Goal: Task Accomplishment & Management: Use online tool/utility

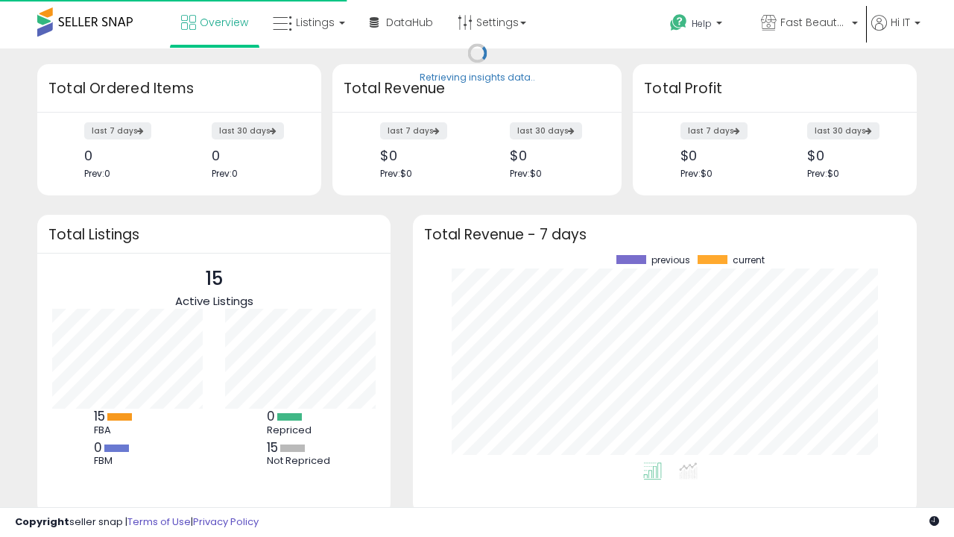
scroll to position [207, 474]
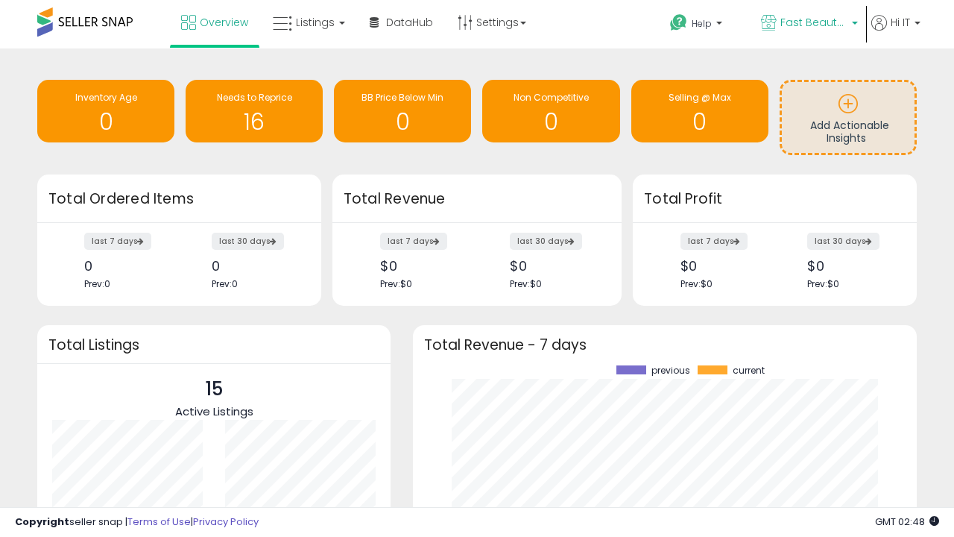
click at [808, 24] on span "Fast Beauty ([GEOGRAPHIC_DATA])" at bounding box center [814, 22] width 67 height 15
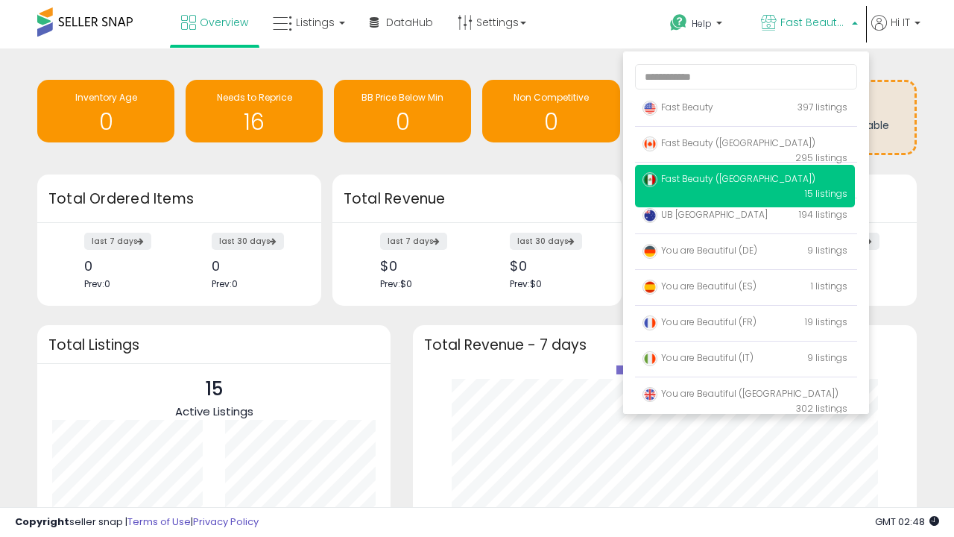
click at [745, 181] on span "Fast Beauty ([GEOGRAPHIC_DATA])" at bounding box center [729, 178] width 173 height 13
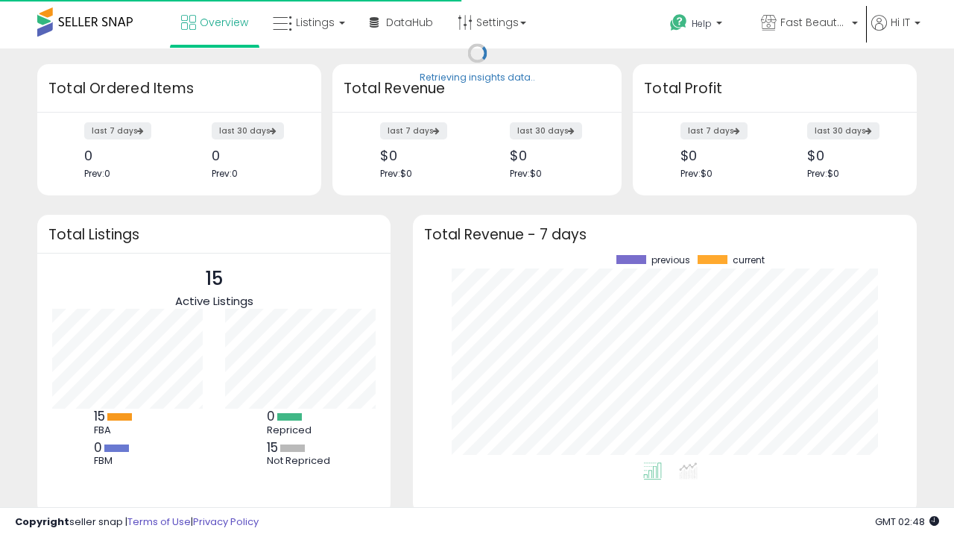
scroll to position [207, 474]
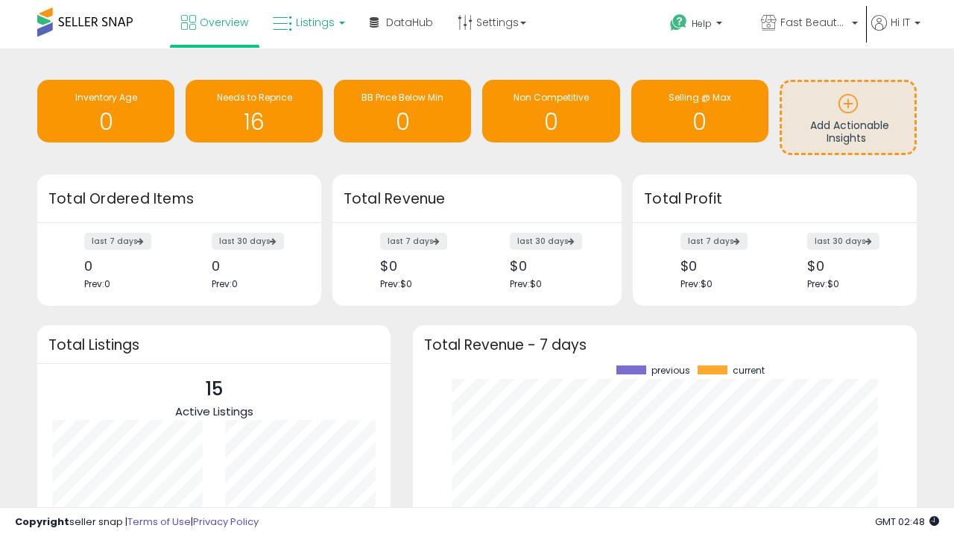
click at [307, 22] on span "Listings" at bounding box center [315, 22] width 39 height 15
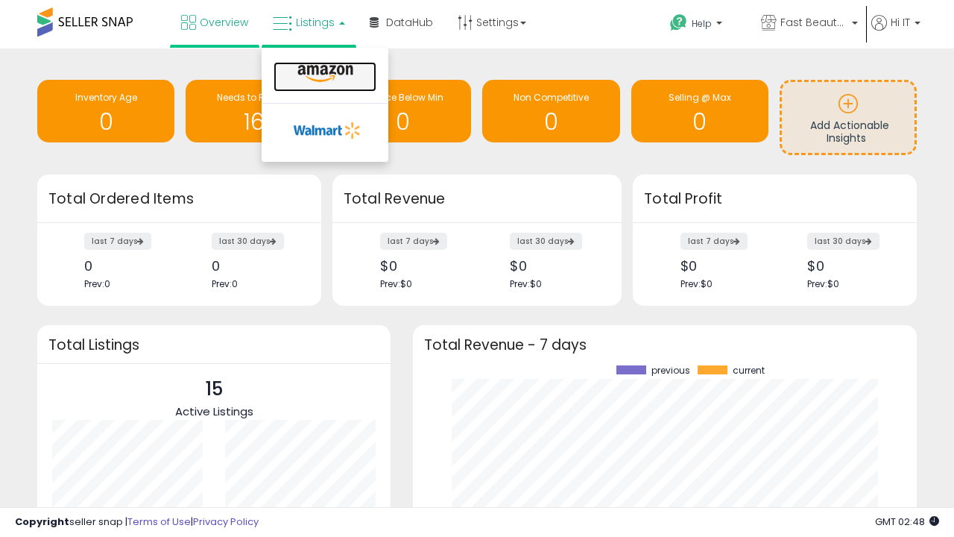
click at [324, 74] on icon at bounding box center [325, 73] width 65 height 19
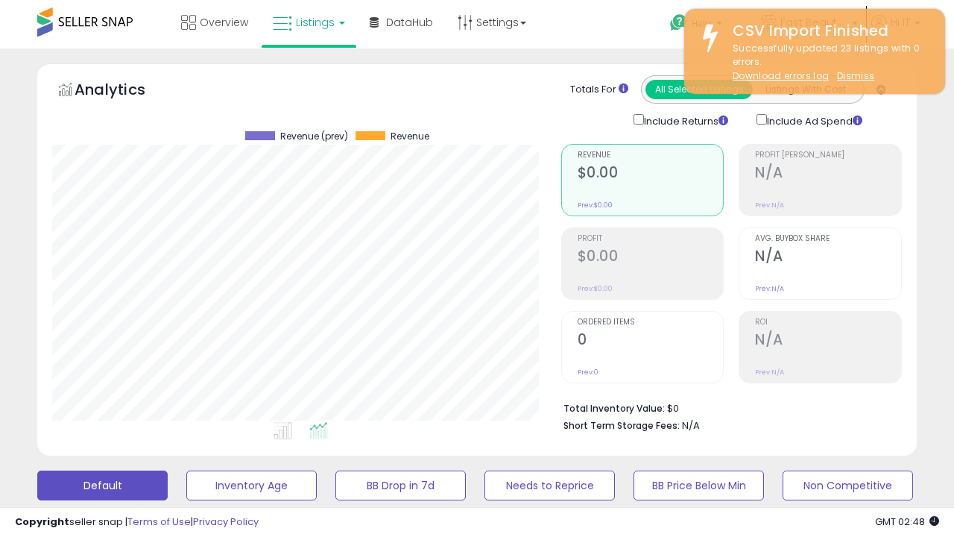
scroll to position [306, 508]
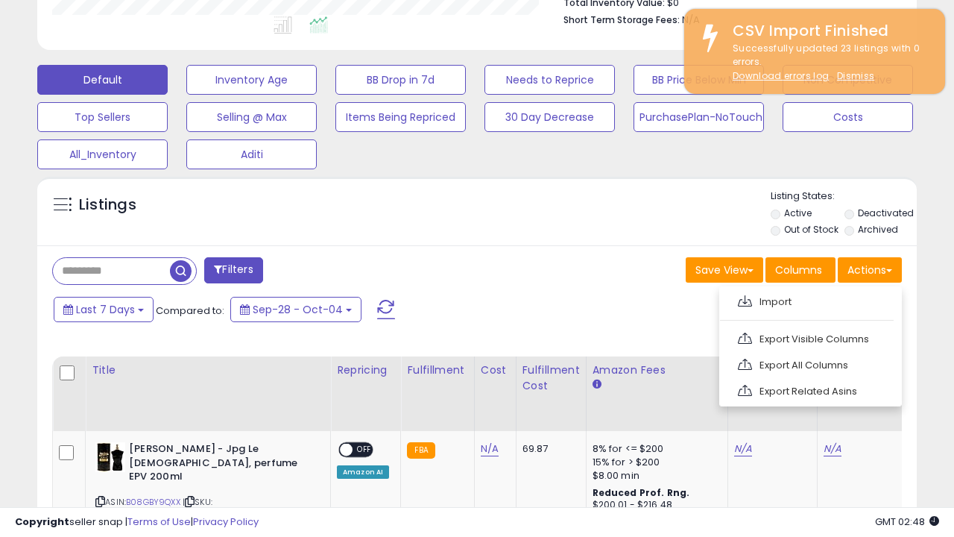
click at [745, 299] on span at bounding box center [745, 300] width 14 height 11
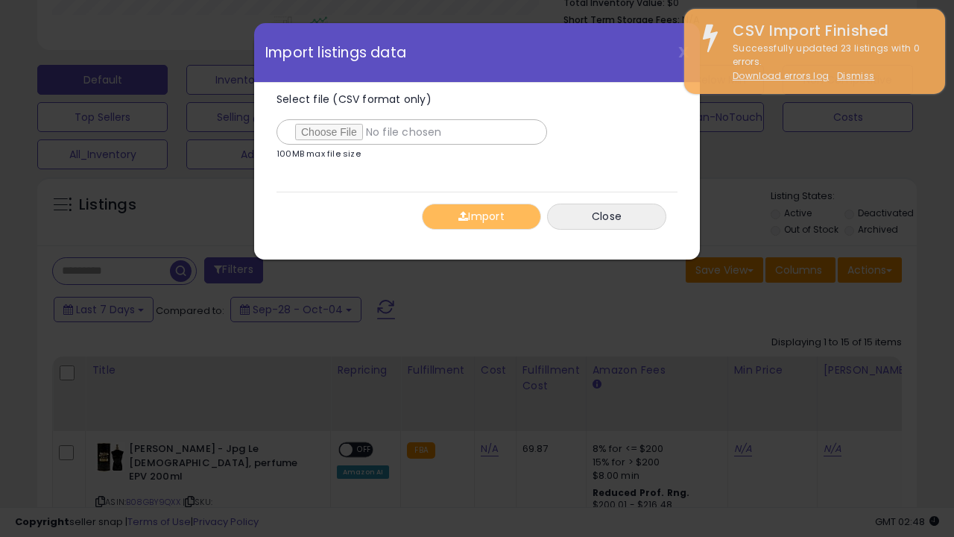
type input "**********"
click at [481, 216] on button "Import" at bounding box center [481, 217] width 119 height 26
